Goal: Task Accomplishment & Management: Manage account settings

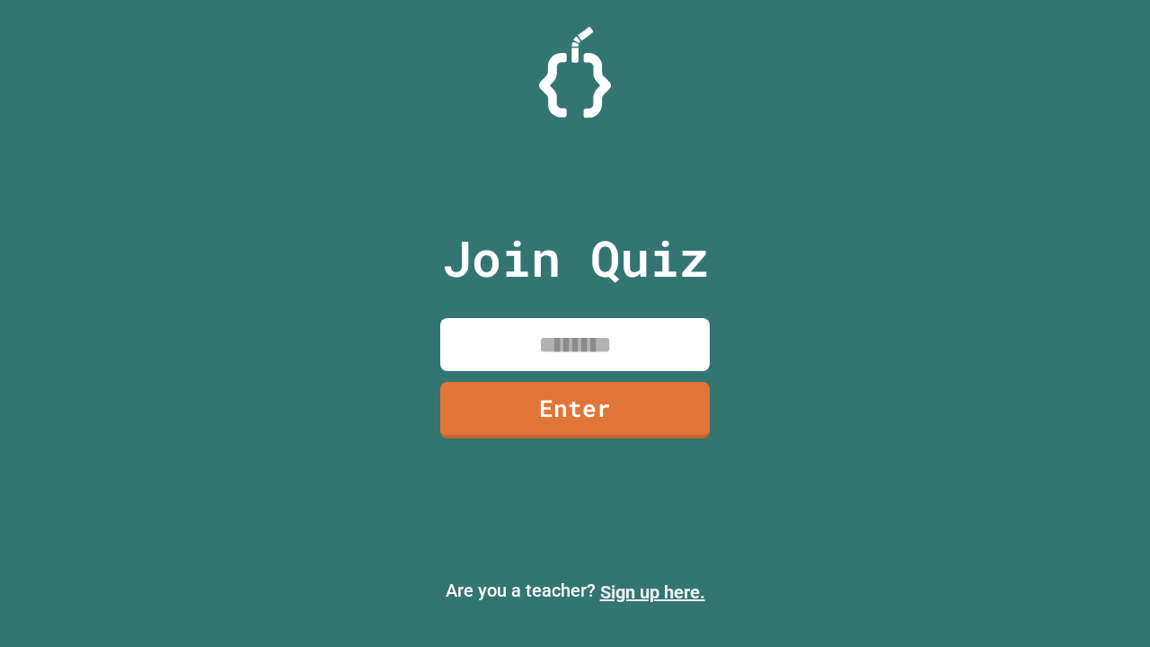
click at [652, 592] on link "Sign up here." at bounding box center [652, 592] width 105 height 22
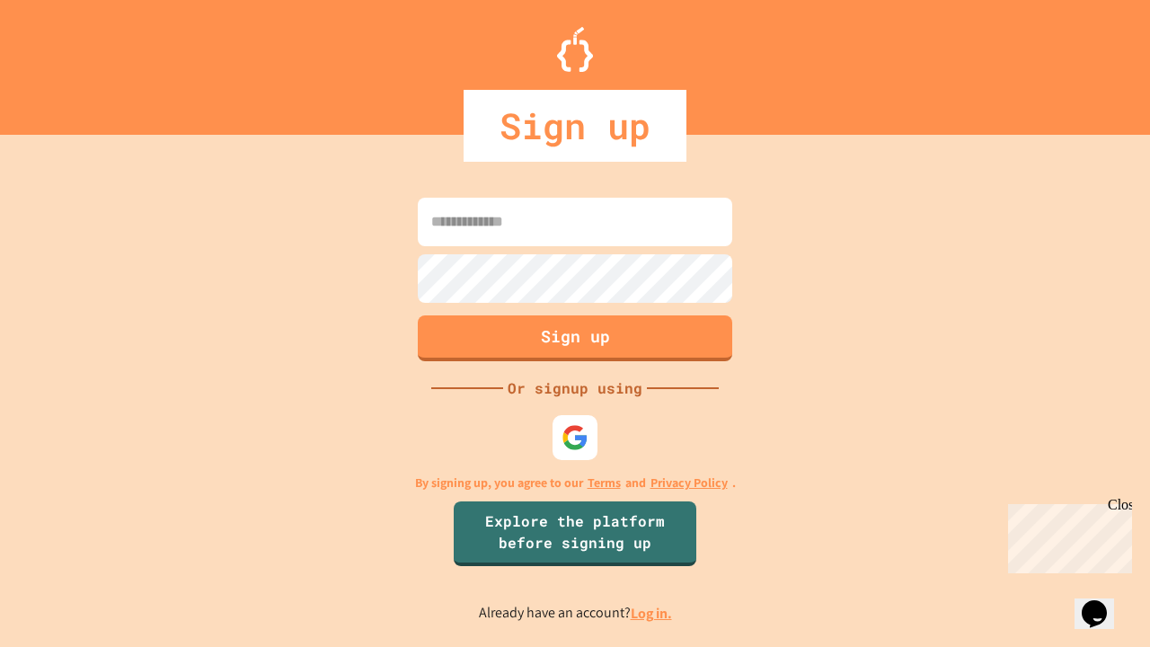
click at [652, 613] on link "Log in." at bounding box center [651, 613] width 41 height 19
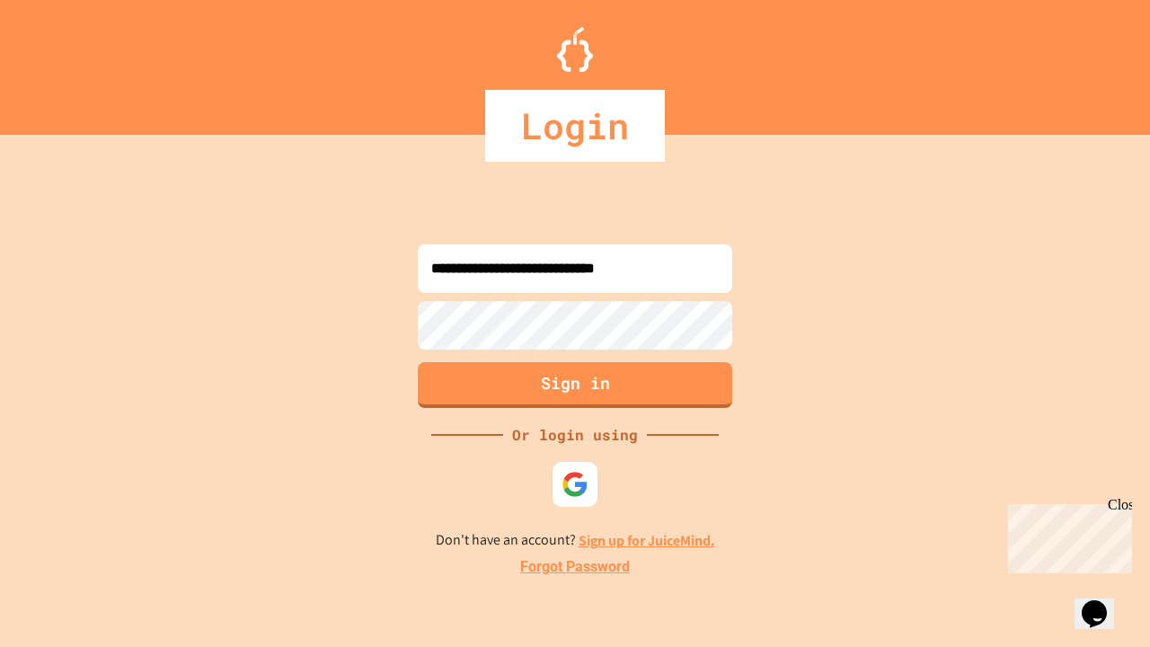
type input "**********"
